Goal: Task Accomplishment & Management: Manage account settings

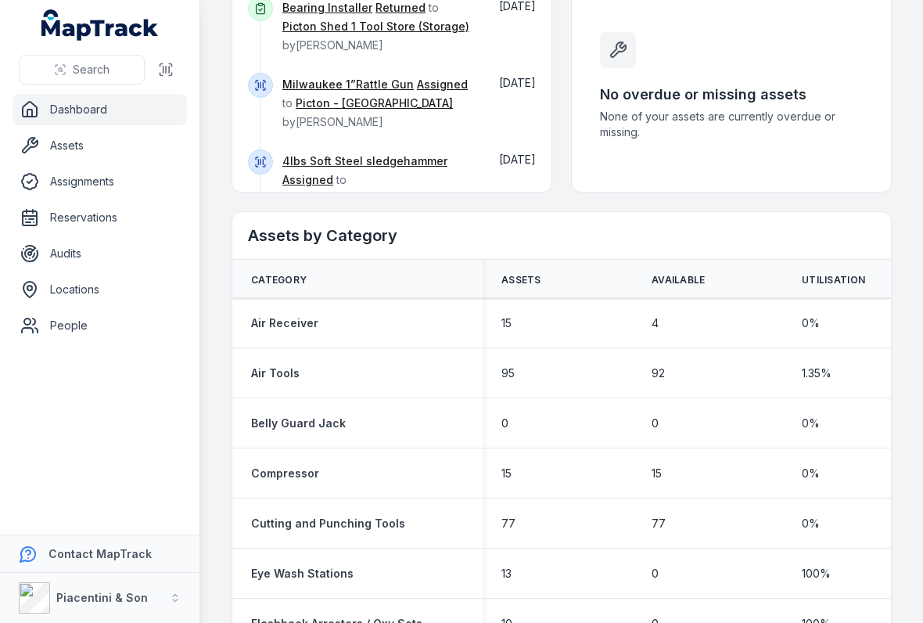
scroll to position [608, 0]
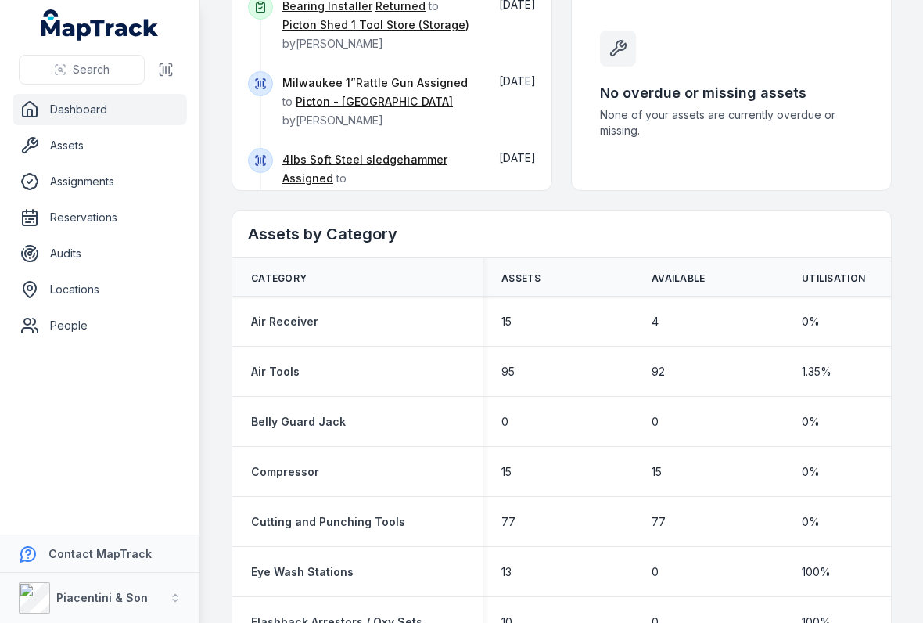
click at [641, 278] on span "Available" at bounding box center [679, 278] width 54 height 13
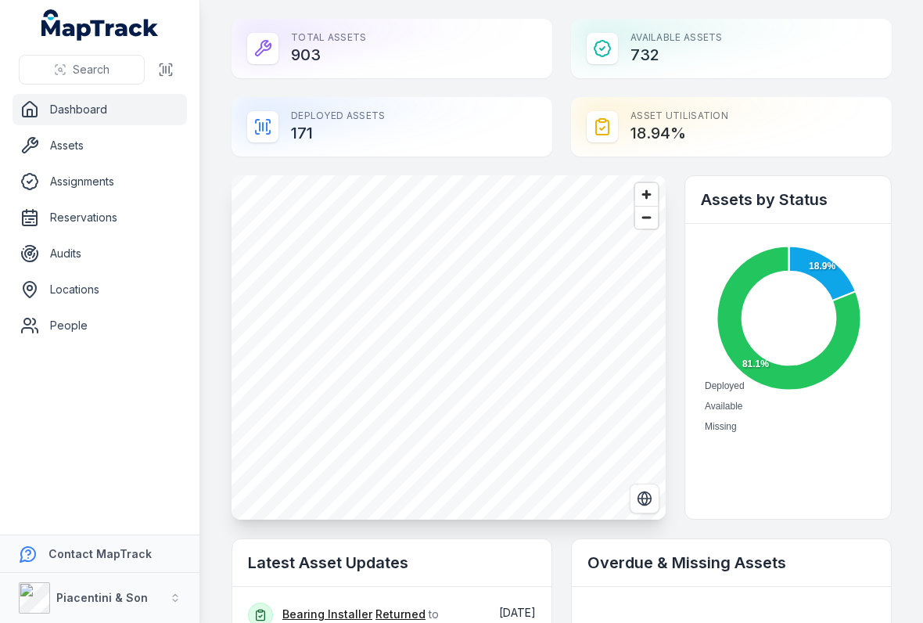
scroll to position [0, 0]
click at [97, 136] on link "Assets" at bounding box center [100, 145] width 174 height 31
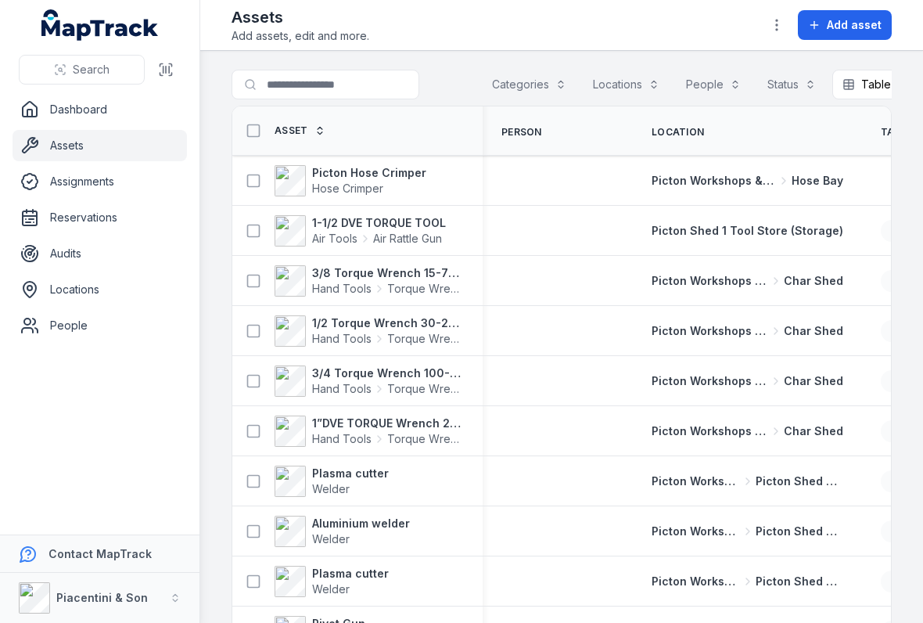
click at [534, 88] on button "Categories" at bounding box center [529, 85] width 95 height 30
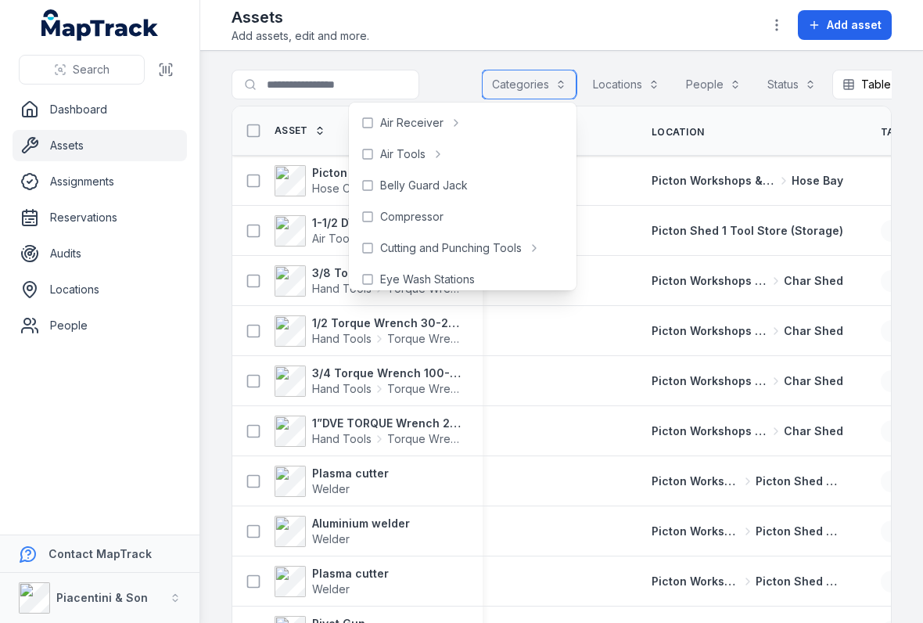
click at [530, 70] on button "Categories" at bounding box center [529, 85] width 95 height 30
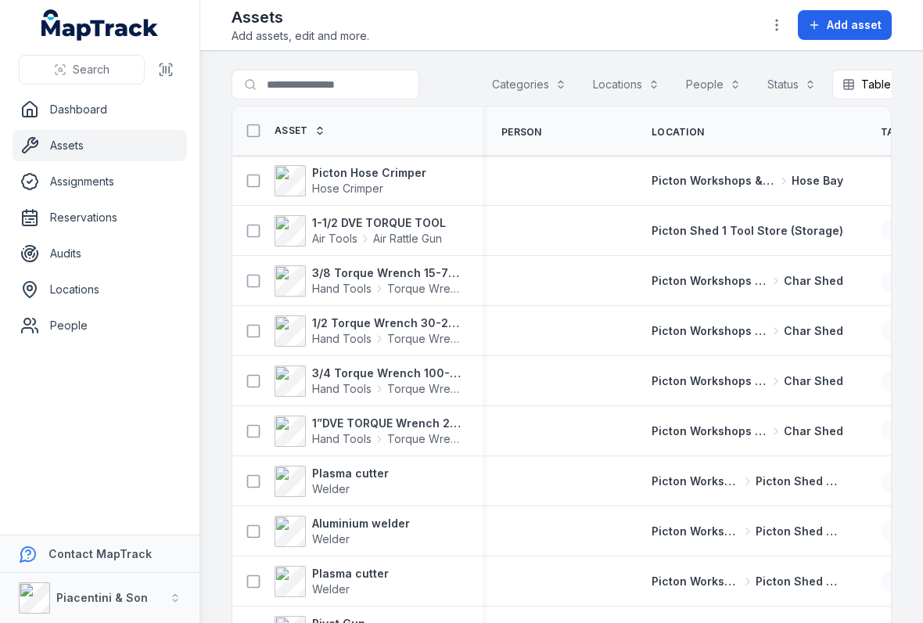
click at [170, 64] on icon at bounding box center [170, 65] width 2 height 2
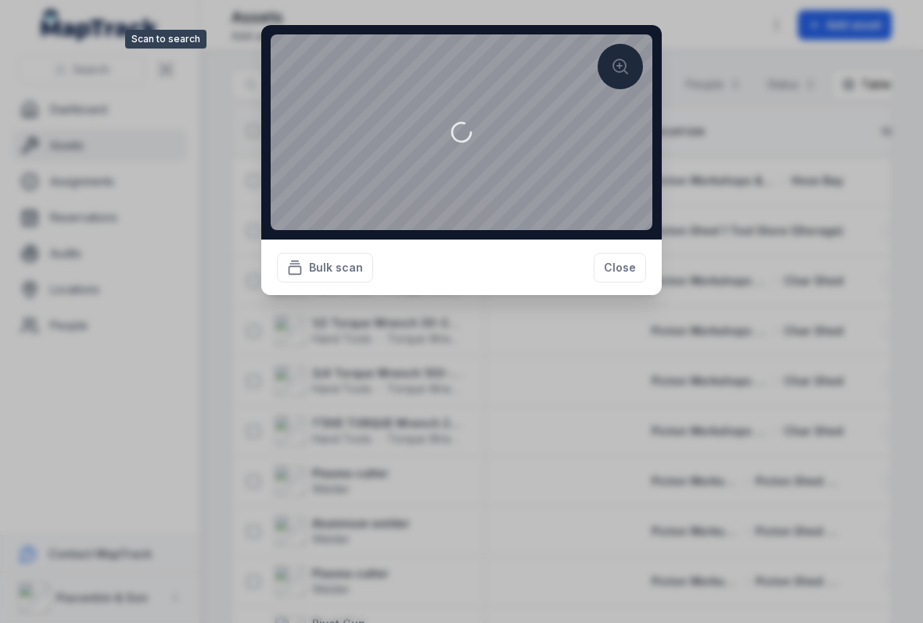
click at [611, 272] on button "Close" at bounding box center [620, 268] width 52 height 30
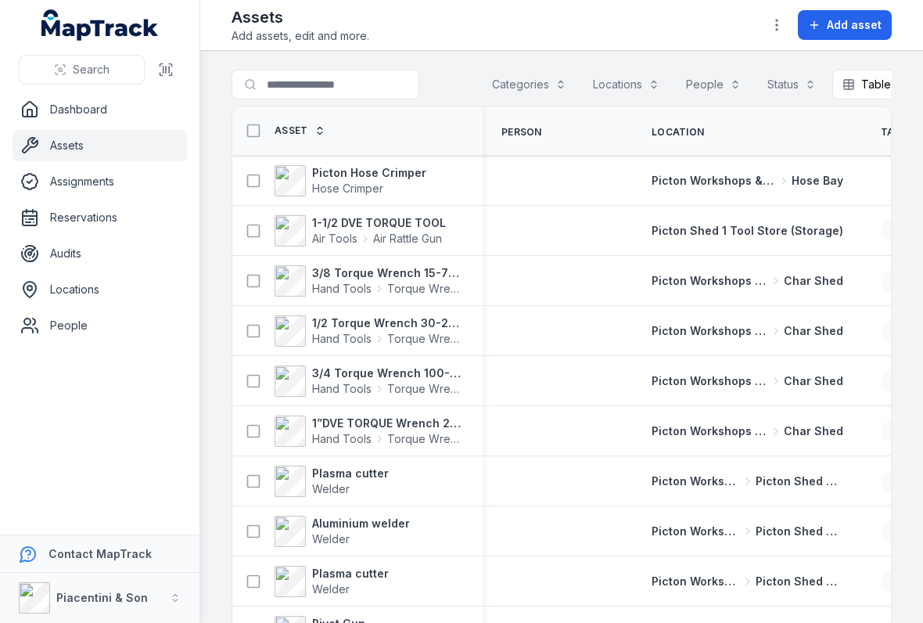
click at [641, 22] on span "Add asset" at bounding box center [854, 25] width 55 height 16
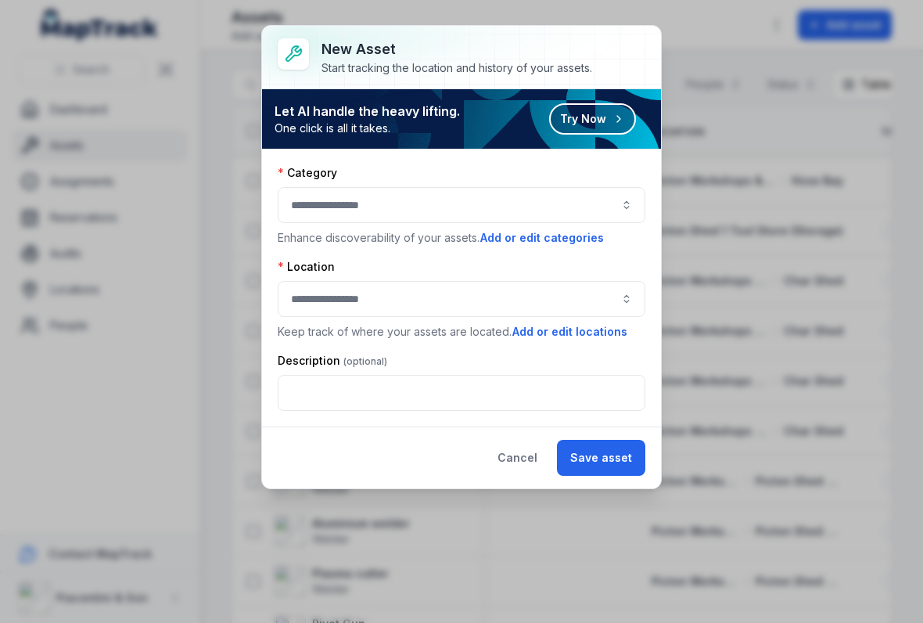
click at [427, 193] on button "button" at bounding box center [462, 205] width 368 height 36
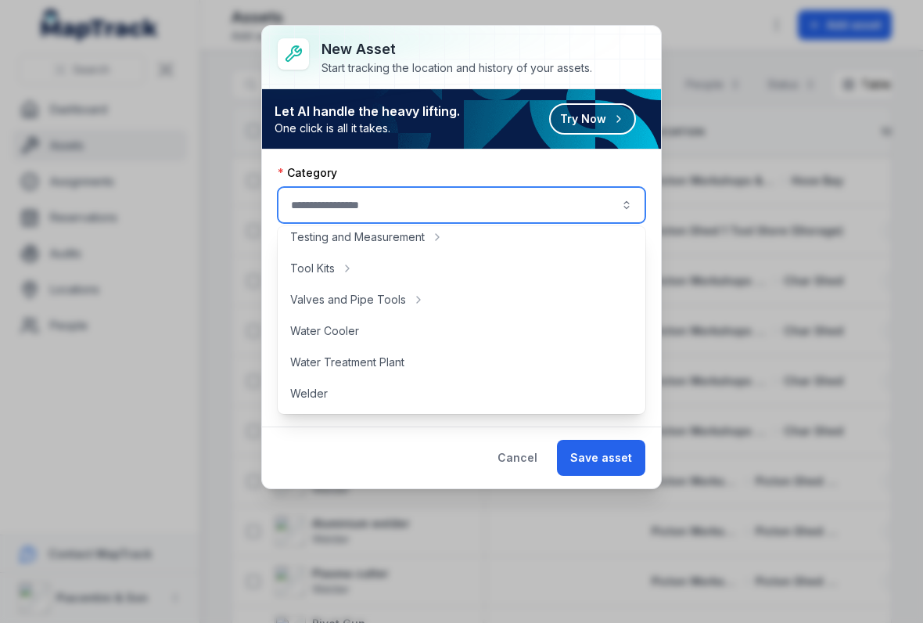
scroll to position [792, 0]
click at [358, 394] on div "Welder" at bounding box center [462, 394] width 362 height 28
type input "******"
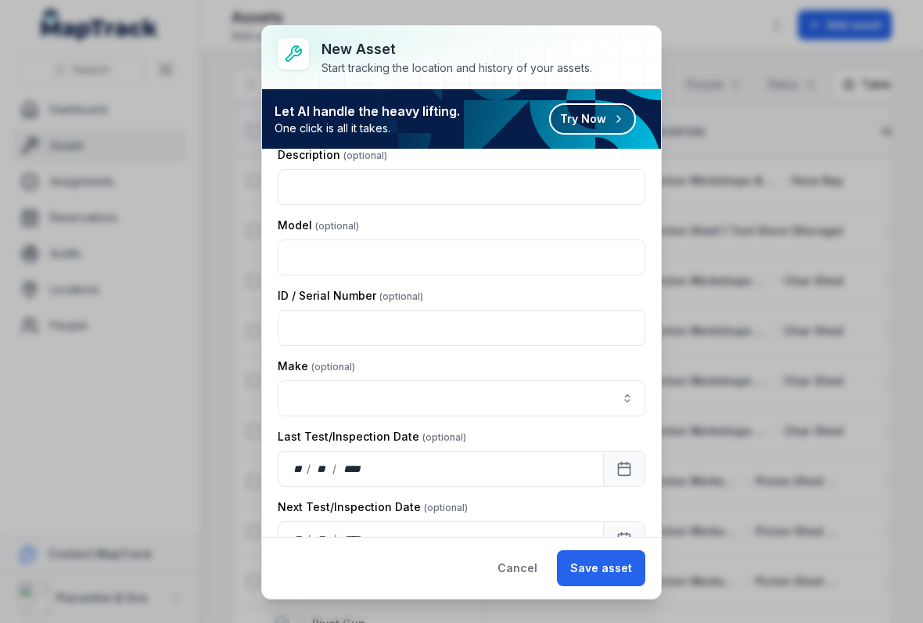
scroll to position [249, 0]
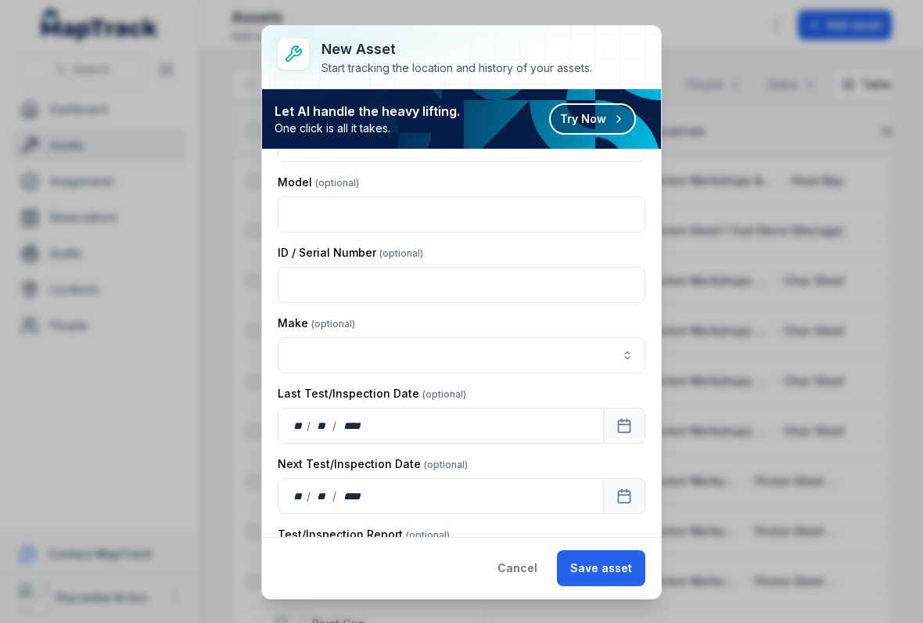
click at [382, 456] on label "Next Test/Inspection Date" at bounding box center [373, 464] width 190 height 16
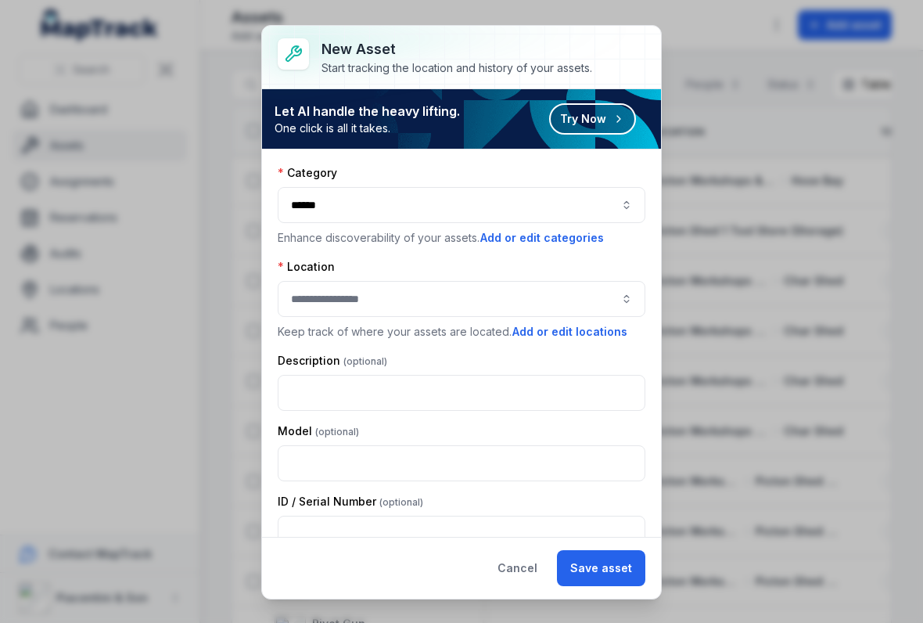
scroll to position [0, 0]
click at [528, 562] on button "Cancel" at bounding box center [517, 568] width 67 height 36
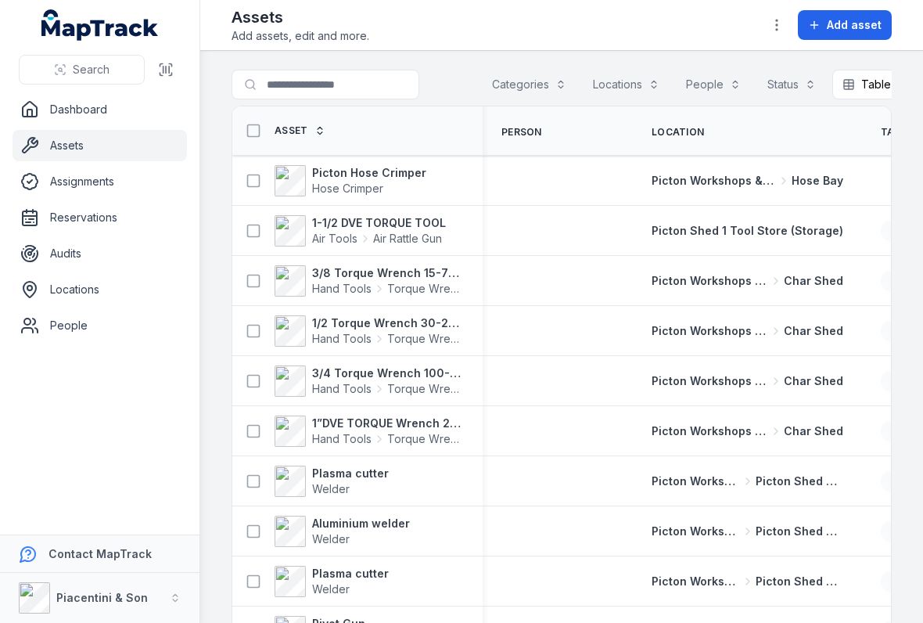
click at [534, 78] on button "Categories" at bounding box center [529, 85] width 95 height 30
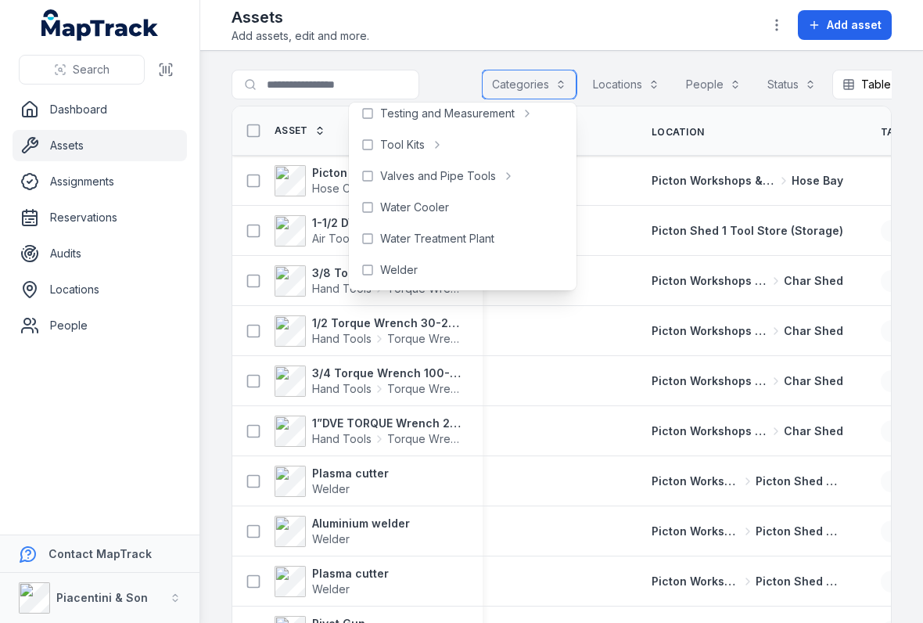
scroll to position [792, 0]
click at [376, 266] on div "Welder" at bounding box center [462, 270] width 221 height 28
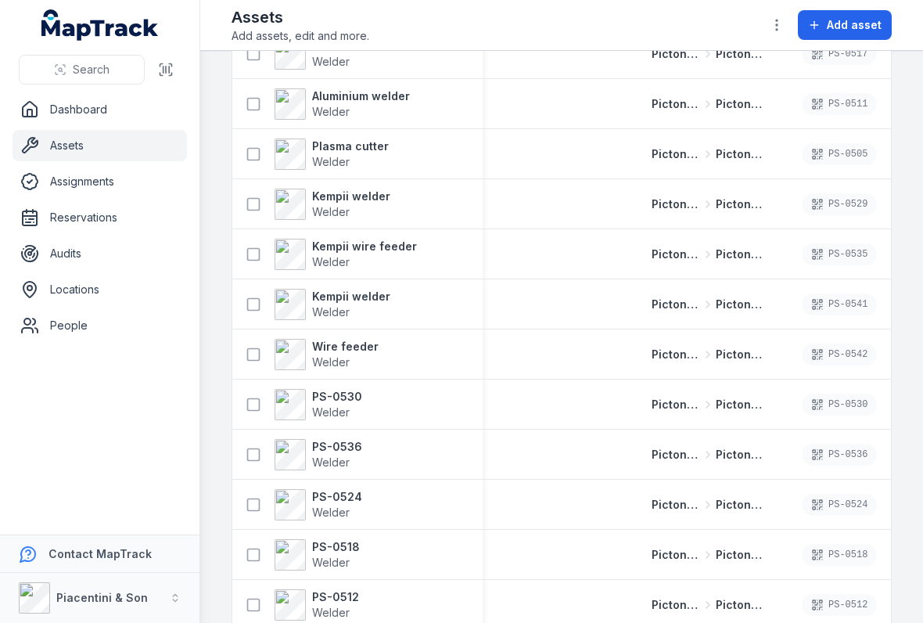
scroll to position [128, 0]
click at [351, 399] on strong "PS-0530" at bounding box center [337, 395] width 50 height 16
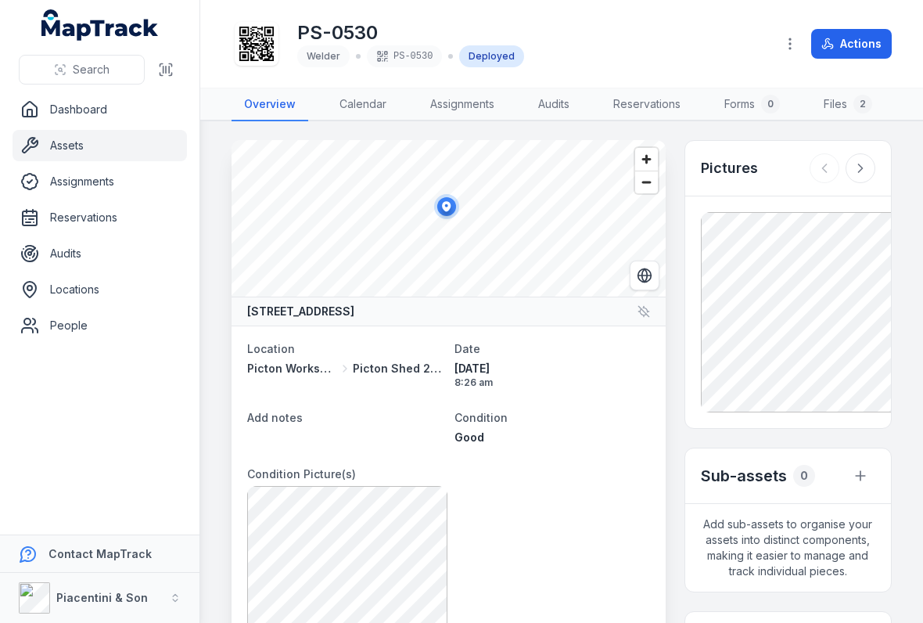
scroll to position [28, 0]
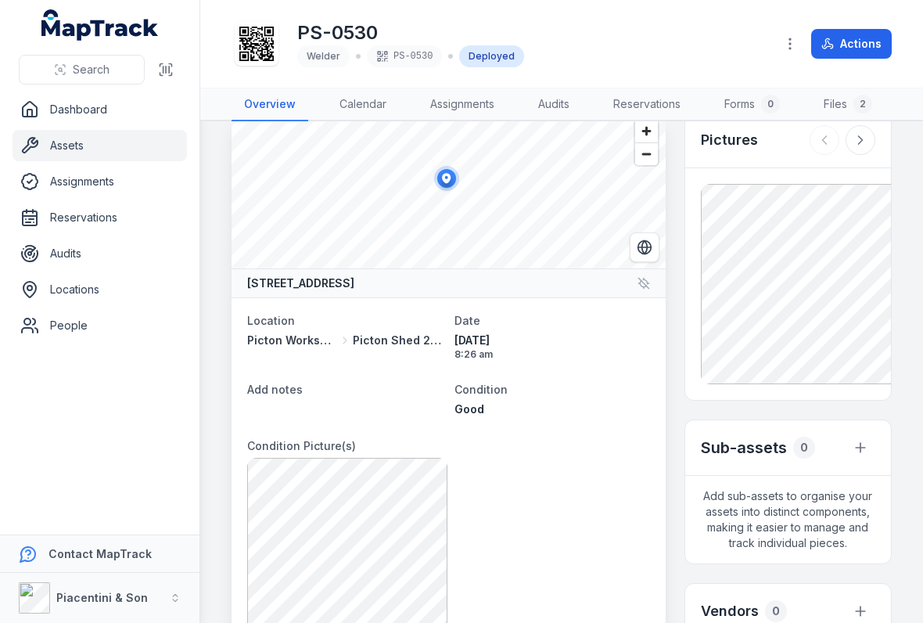
click at [422, 344] on span "Picton Shed 2 Fabrication Shop" at bounding box center [398, 341] width 90 height 16
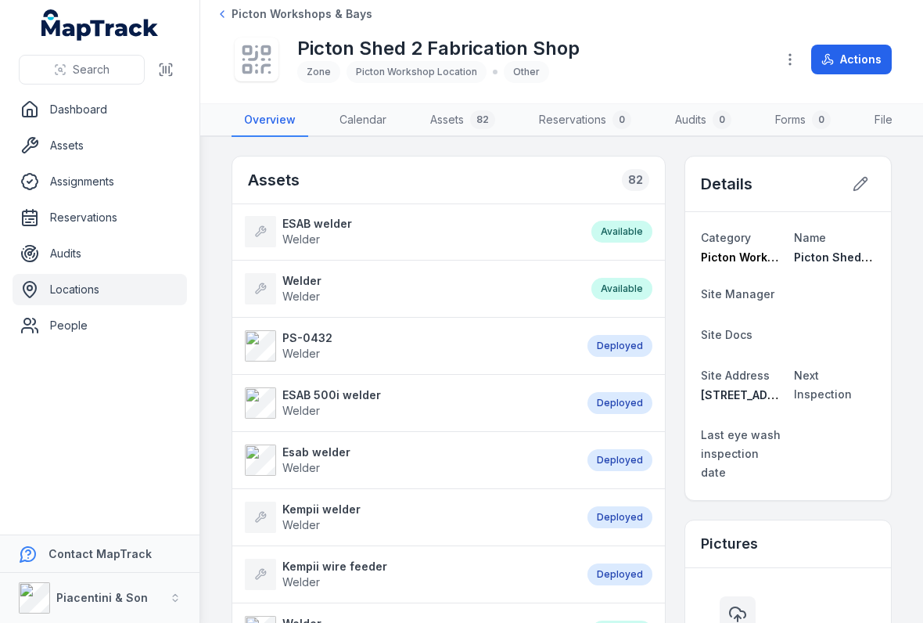
click at [77, 124] on link "Dashboard" at bounding box center [100, 109] width 174 height 31
click at [84, 146] on link "Assets" at bounding box center [100, 145] width 174 height 31
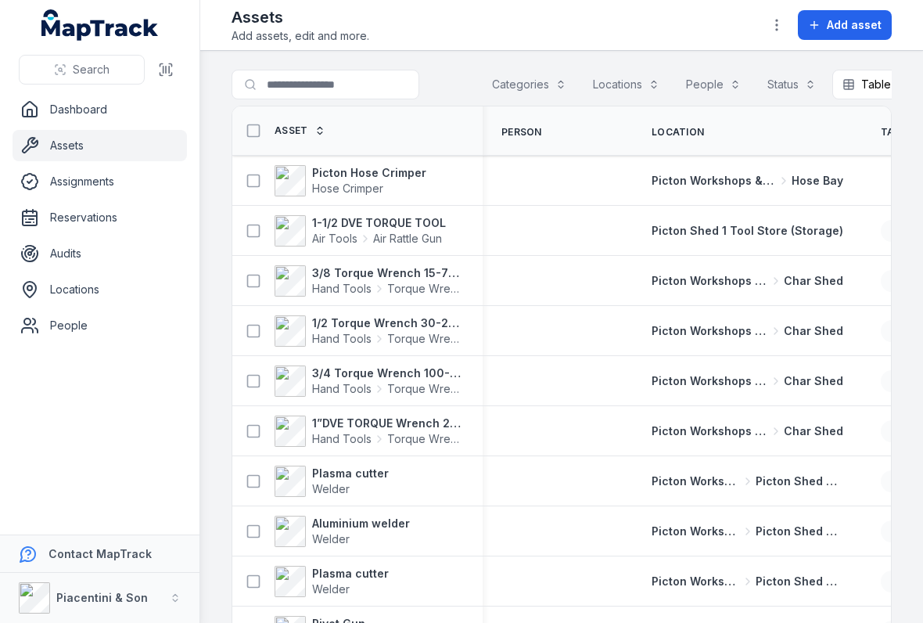
click at [536, 61] on main "Search for assets Categories Locations People Status Table ***** Asset Person L…" at bounding box center [561, 337] width 723 height 572
click at [536, 60] on main "Search for assets Categories Locations People Status Table ***** Asset Person L…" at bounding box center [561, 337] width 723 height 572
click at [535, 92] on button "Categories" at bounding box center [529, 85] width 95 height 30
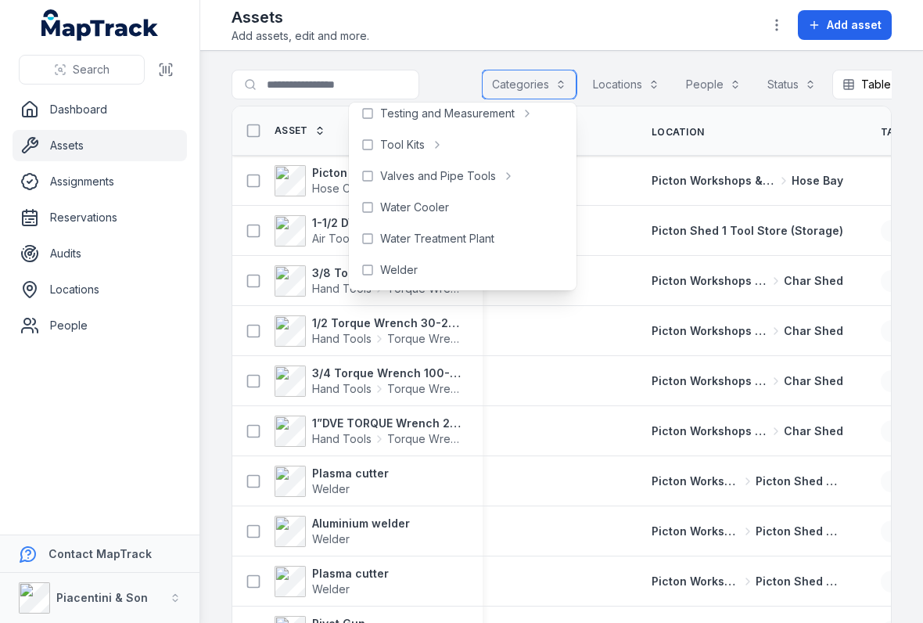
scroll to position [792, 0]
click at [393, 261] on div "Welder" at bounding box center [462, 270] width 221 height 28
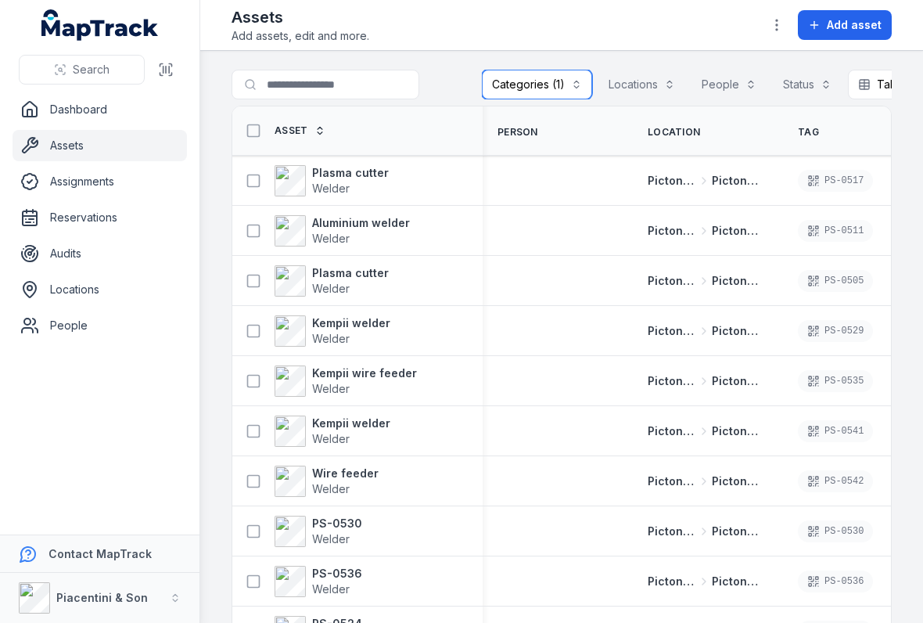
scroll to position [0, 2]
click at [350, 509] on div "PS-0530 Welder" at bounding box center [357, 531] width 250 height 44
click at [355, 520] on strong "PS-0530" at bounding box center [337, 524] width 50 height 16
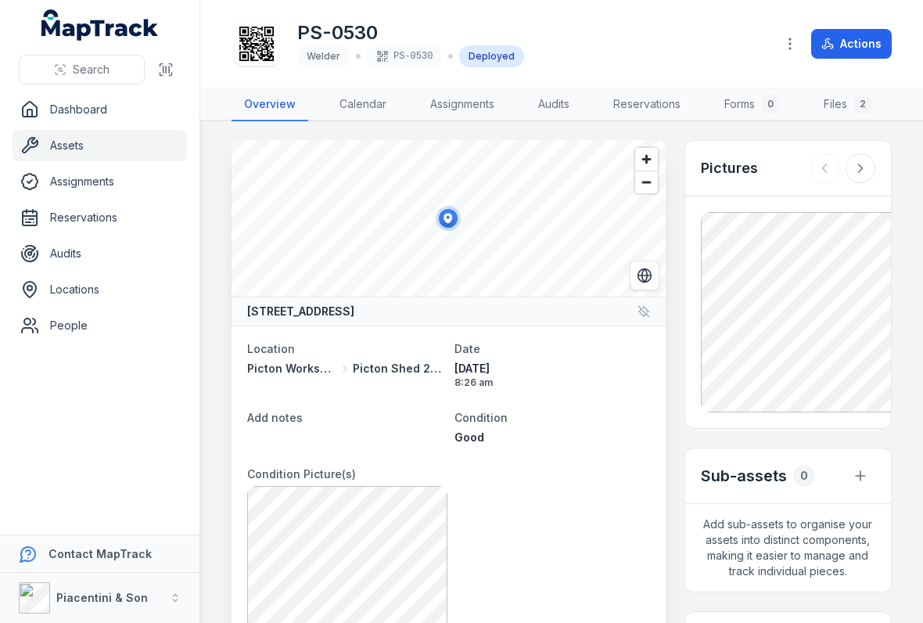
click at [641, 29] on button "Actions" at bounding box center [851, 44] width 81 height 30
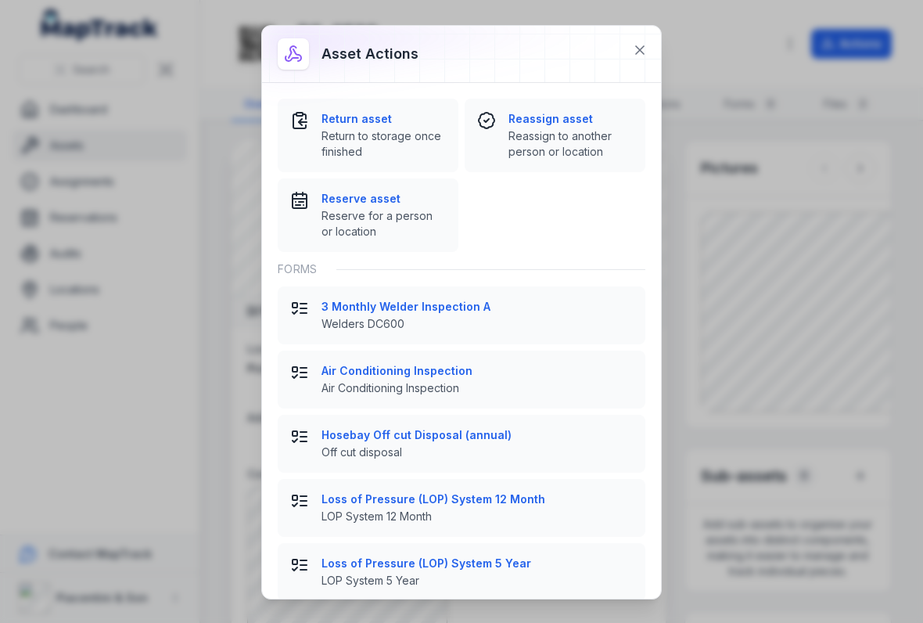
click at [641, 48] on button at bounding box center [640, 50] width 30 height 30
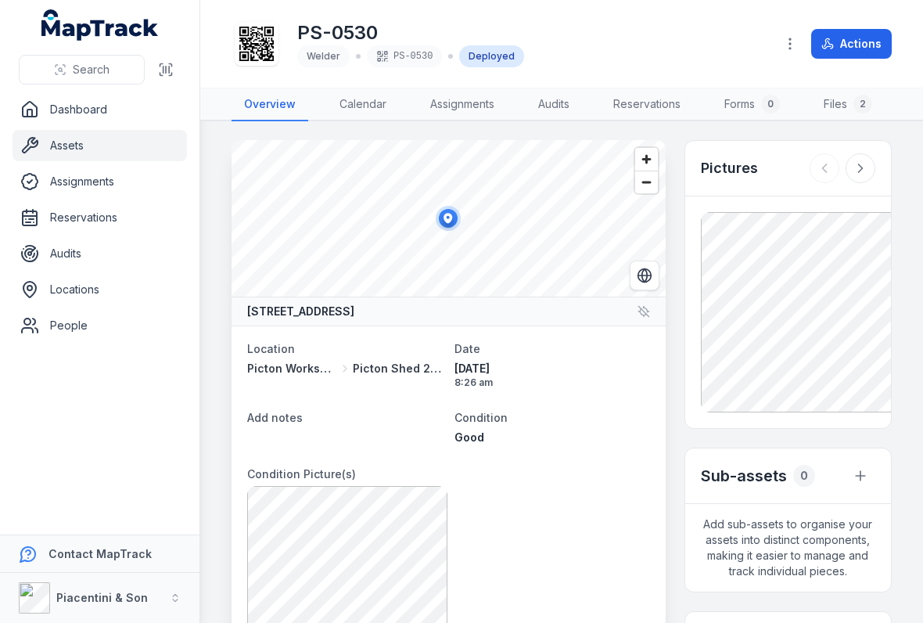
click at [641, 34] on button "Actions" at bounding box center [851, 44] width 81 height 30
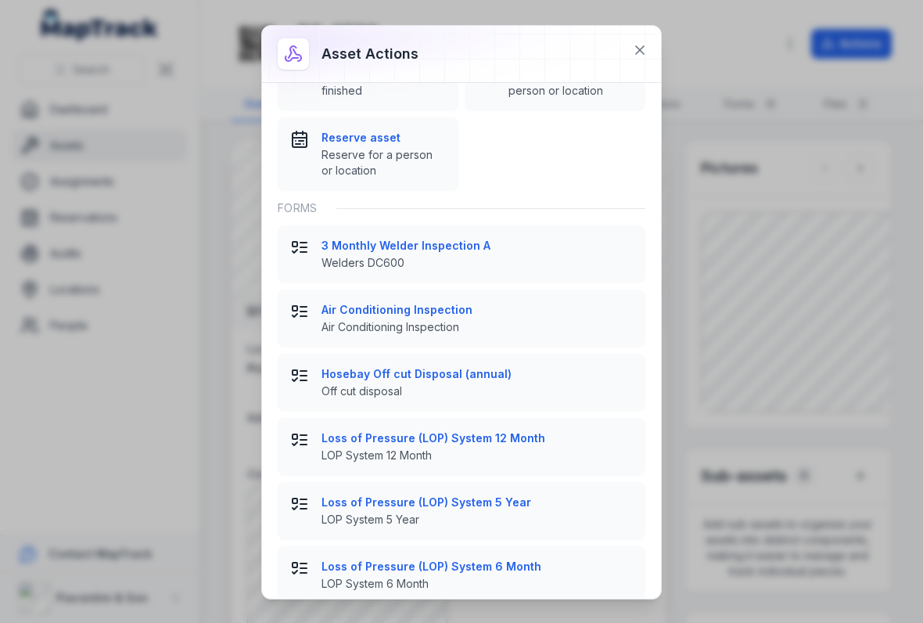
scroll to position [115, 0]
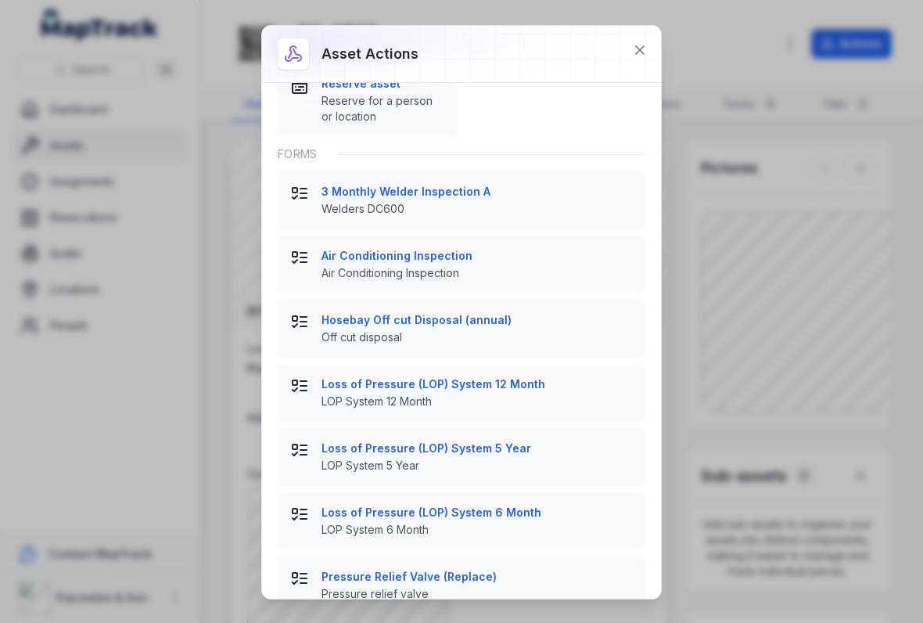
click at [641, 49] on icon at bounding box center [640, 50] width 16 height 16
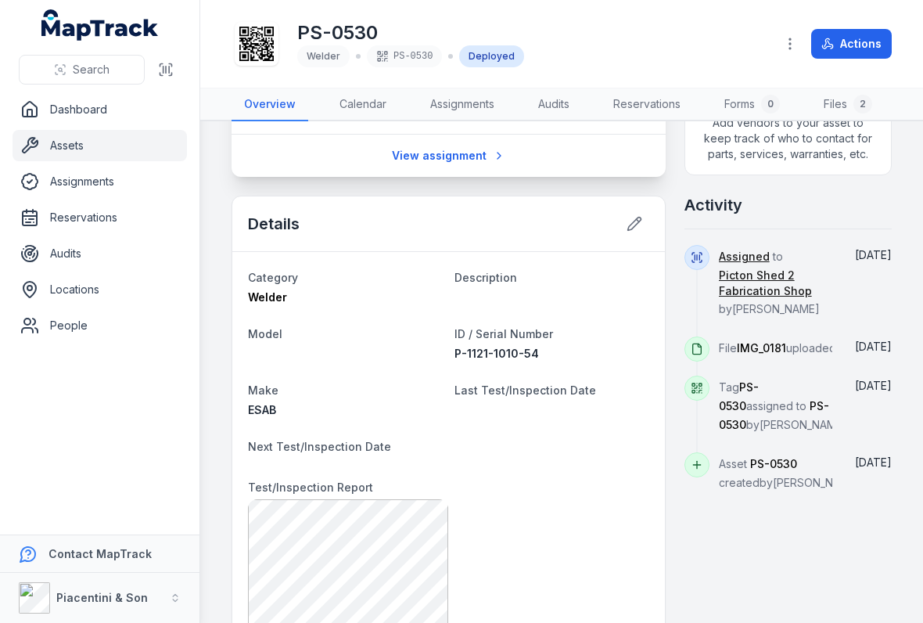
scroll to position [582, 0]
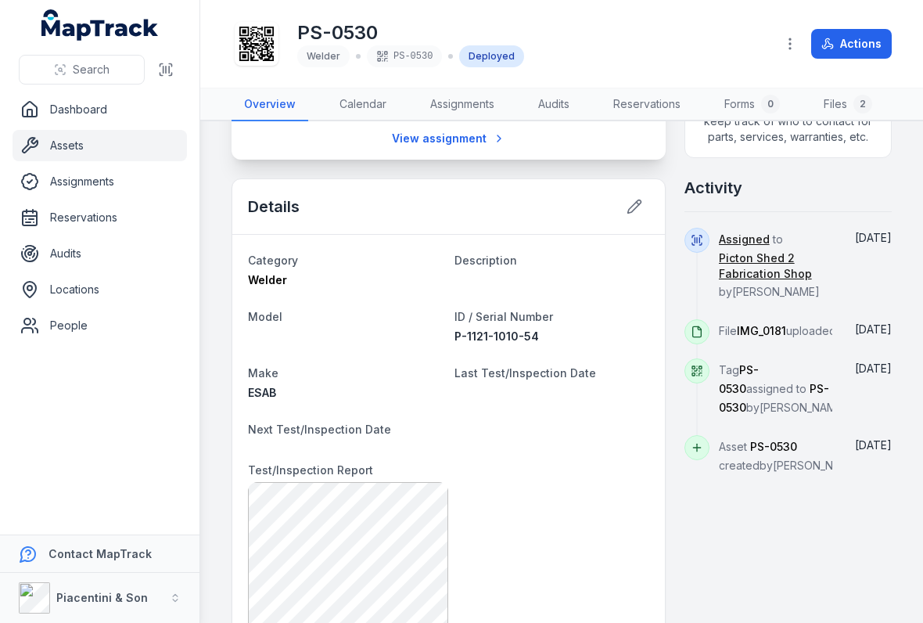
click at [641, 198] on button at bounding box center [635, 207] width 30 height 30
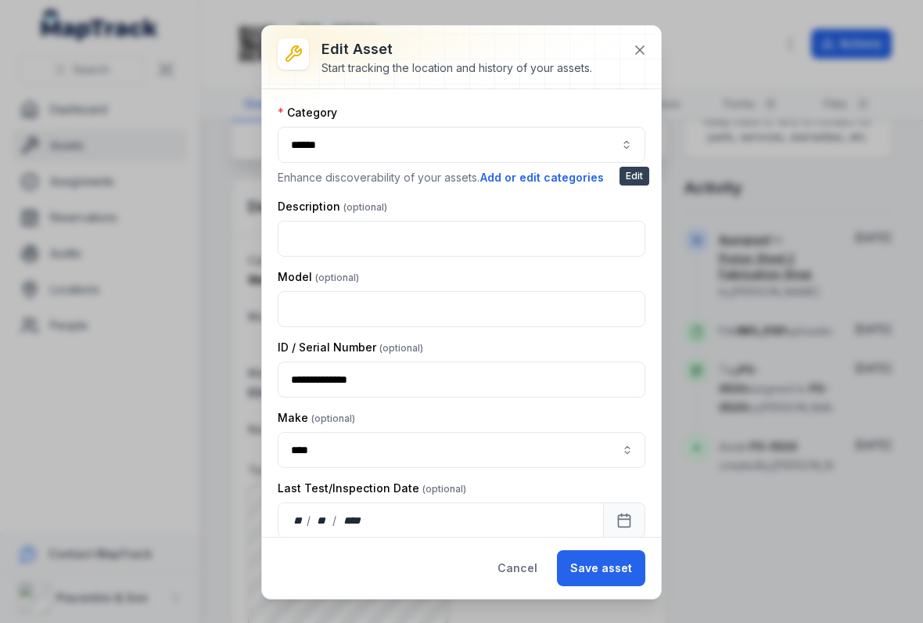
click at [641, 42] on icon at bounding box center [640, 50] width 16 height 16
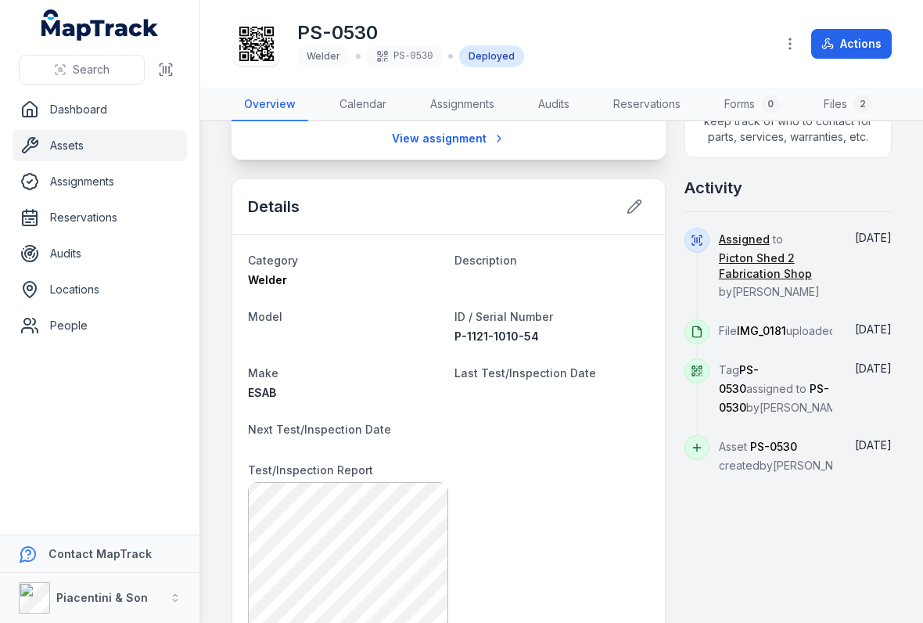
click at [641, 203] on button at bounding box center [635, 207] width 30 height 30
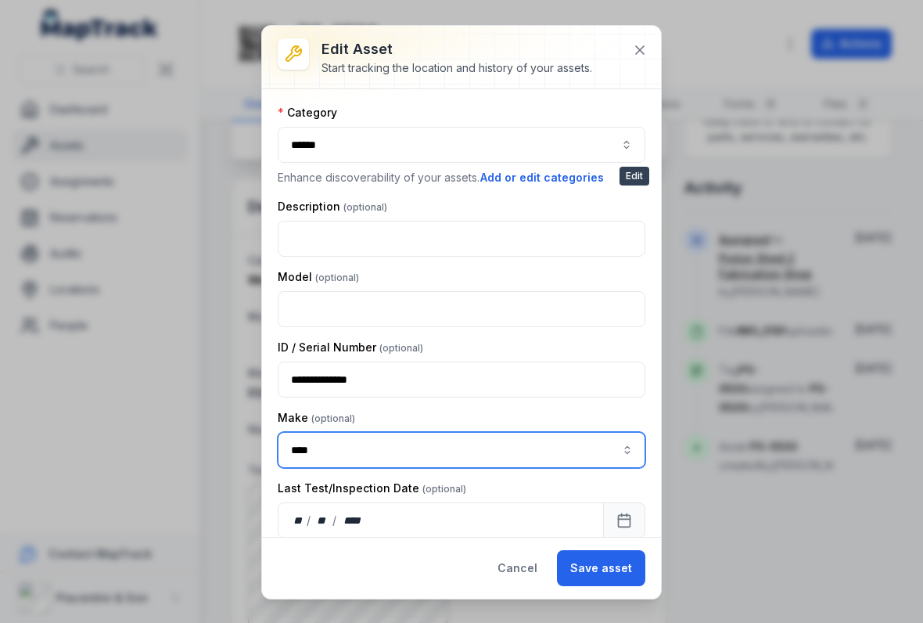
click at [585, 446] on input "****" at bounding box center [462, 450] width 368 height 36
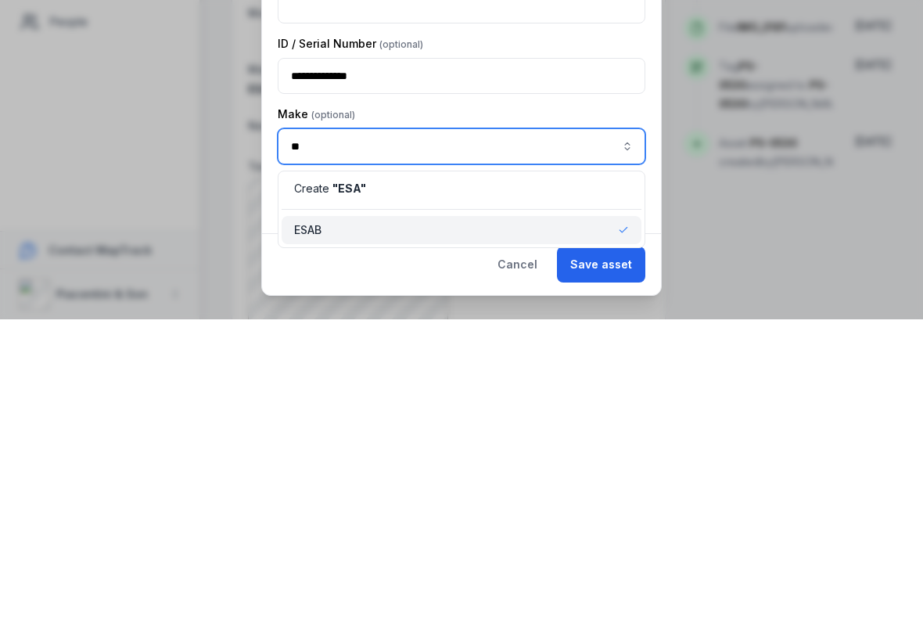
type input "*"
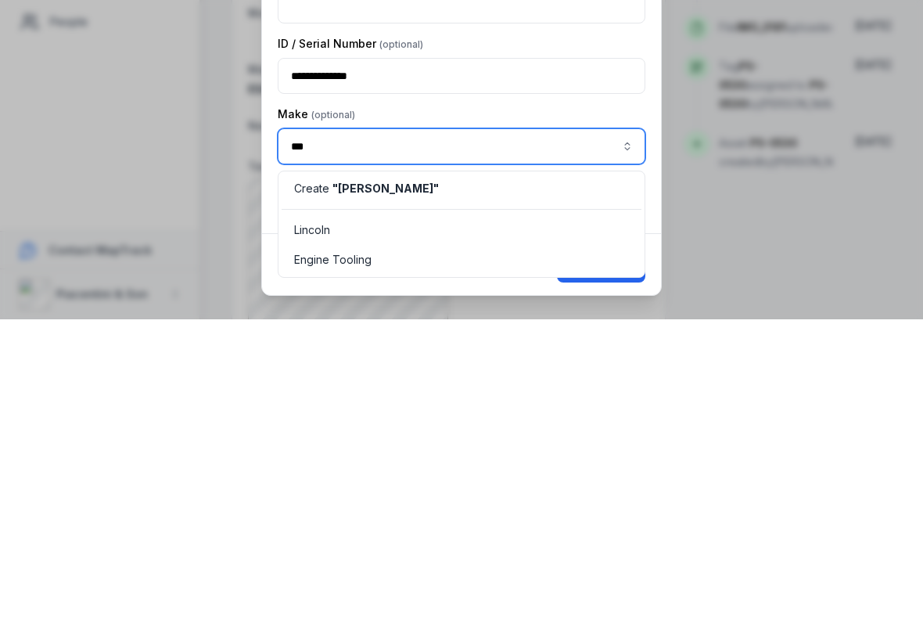
click at [351, 520] on div "Lincoln" at bounding box center [462, 534] width 360 height 28
type input "*******"
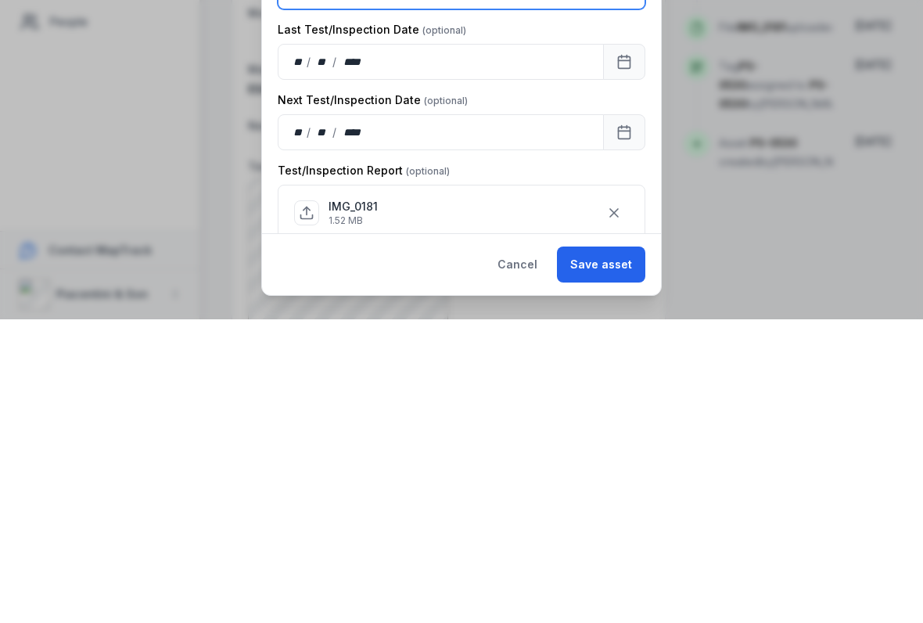
scroll to position [150, 0]
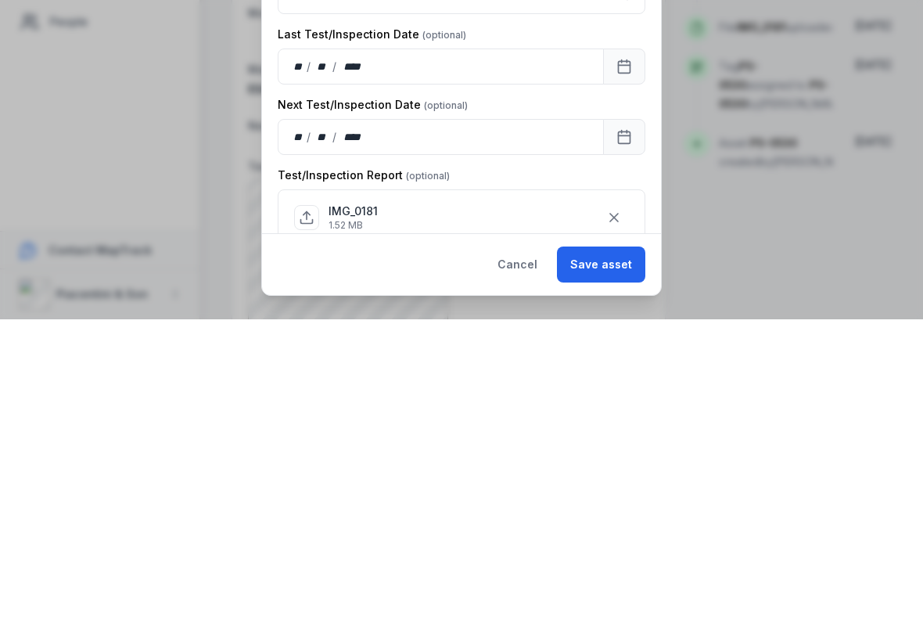
click at [601, 550] on button "Save asset" at bounding box center [601, 568] width 88 height 36
